Goal: Information Seeking & Learning: Learn about a topic

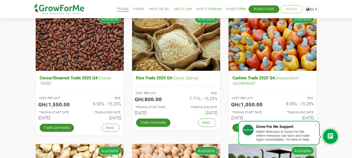
scroll to position [73, 0]
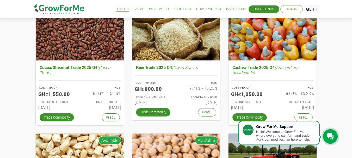
drag, startPoint x: 0, startPoint y: 0, endPoint x: 327, endPoint y: 23, distance: 327.6
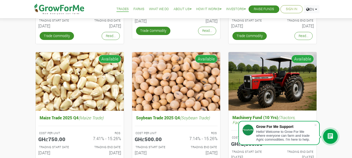
scroll to position [156, 0]
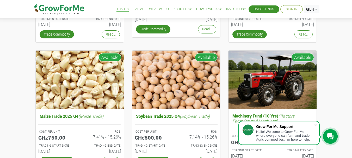
click at [136, 8] on link "Farms" at bounding box center [138, 9] width 11 height 5
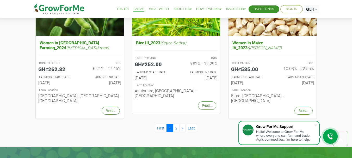
scroll to position [552, 0]
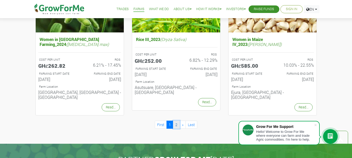
click at [176, 121] on link "2" at bounding box center [176, 125] width 7 height 8
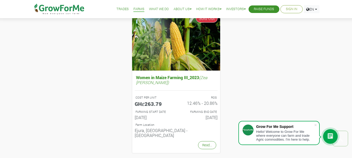
scroll to position [215, 0]
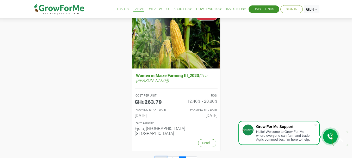
click at [160, 157] on link "First" at bounding box center [161, 161] width 12 height 8
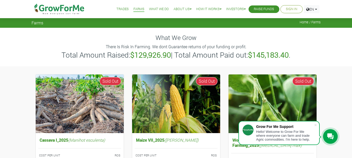
click at [120, 9] on link "Trades" at bounding box center [122, 9] width 12 height 5
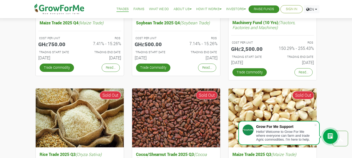
scroll to position [111, 0]
